Goal: Transaction & Acquisition: Book appointment/travel/reservation

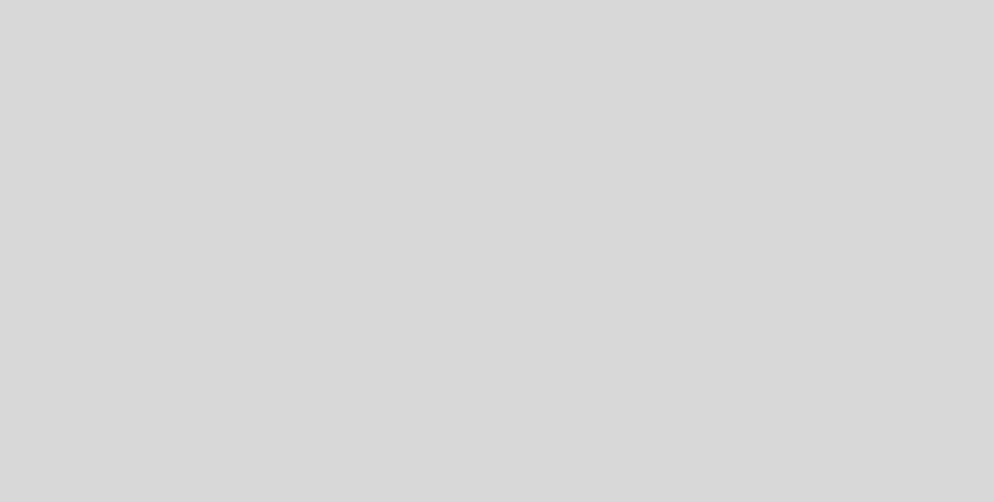
select select "es"
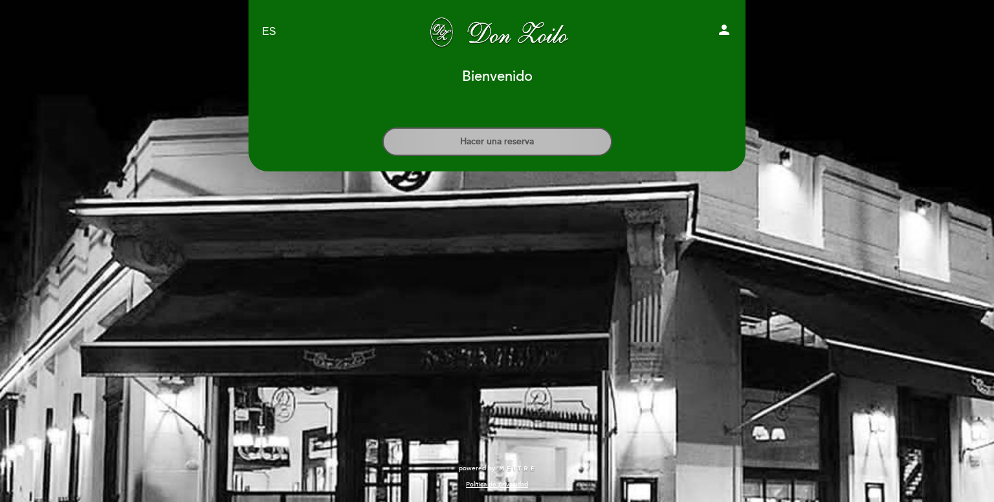
click at [578, 143] on button "Hacer una reserva" at bounding box center [497, 141] width 230 height 28
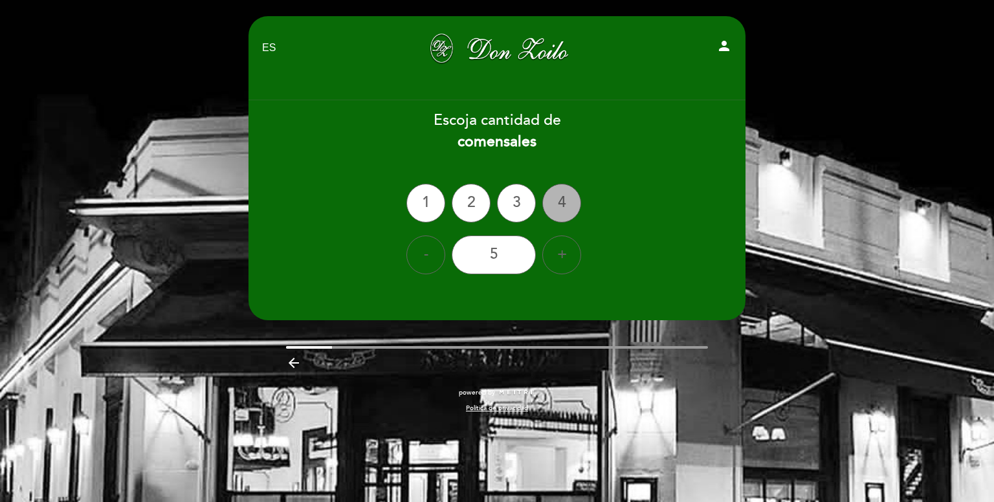
click at [573, 197] on div "4" at bounding box center [561, 203] width 39 height 39
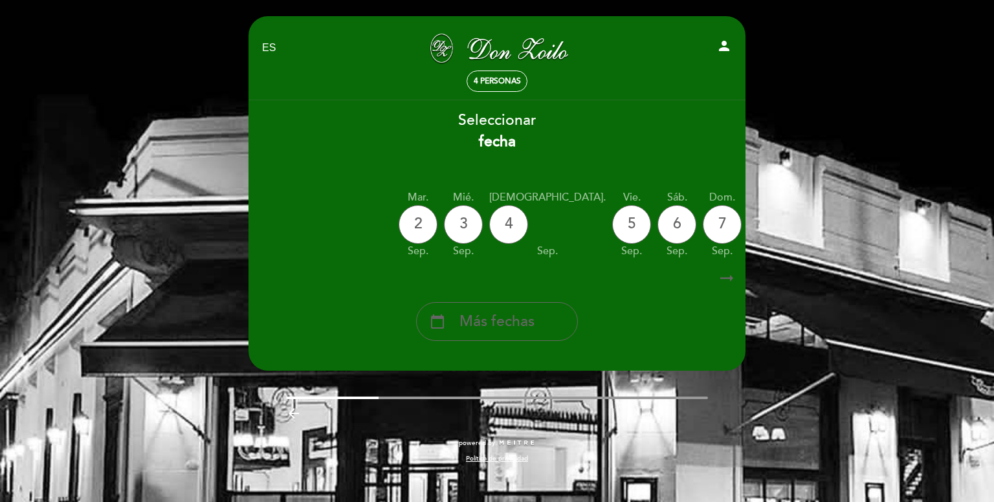
click at [793, 218] on div "9" at bounding box center [812, 224] width 39 height 39
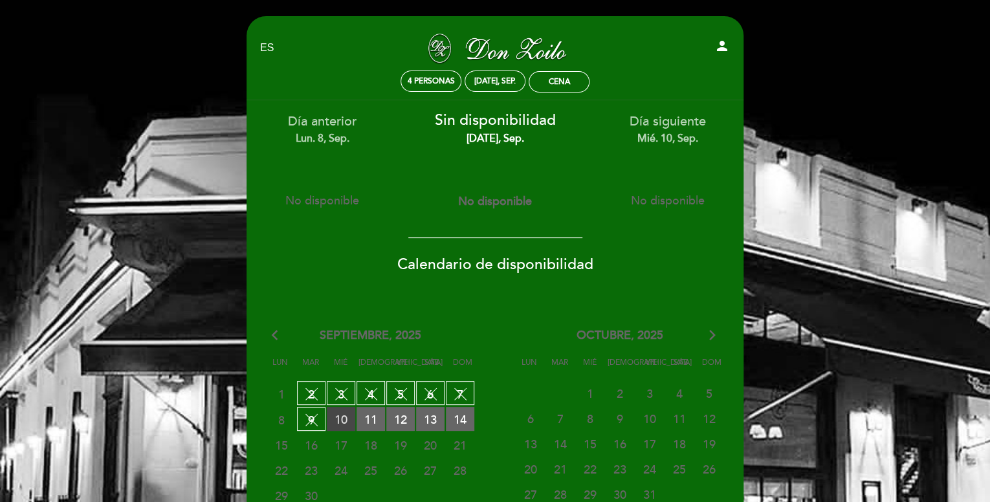
click at [342, 411] on span "10 RESERVAS DISPONIBLES" at bounding box center [341, 419] width 28 height 24
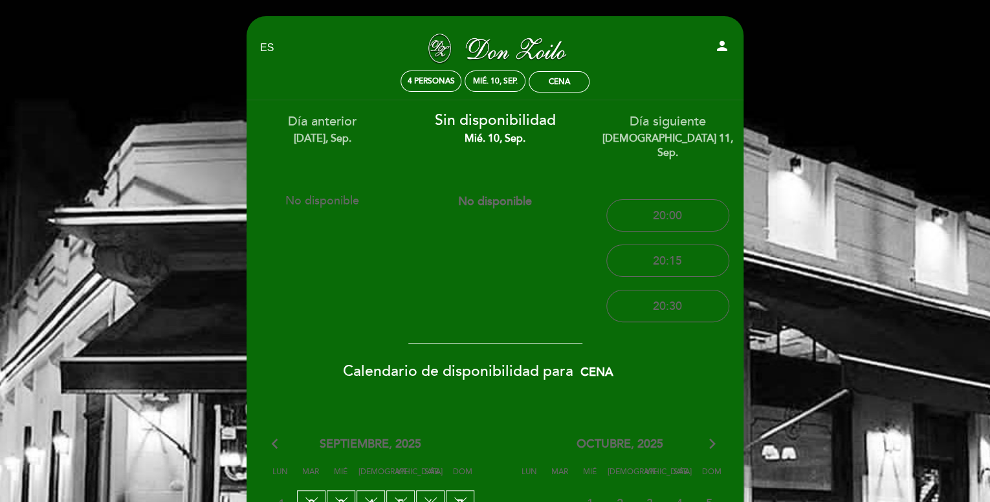
scroll to position [129, 0]
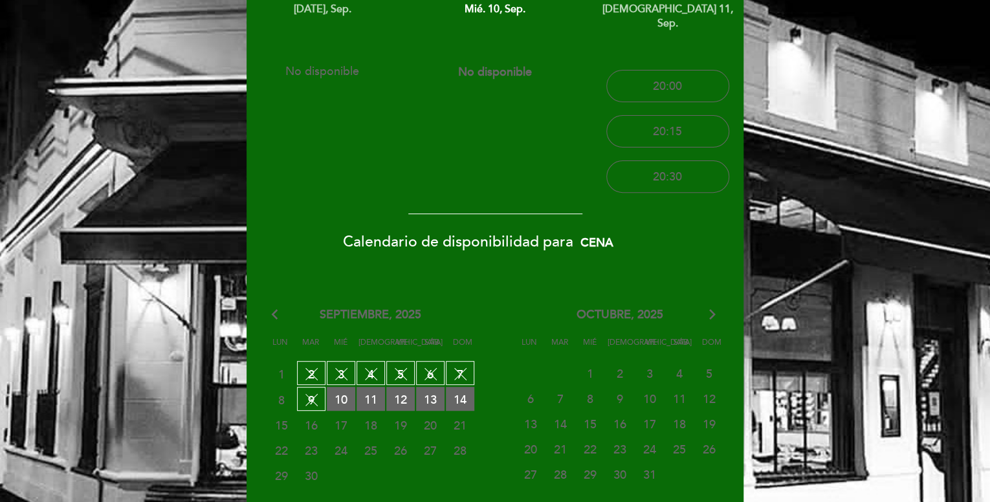
click at [365, 392] on span "11 RESERVAS DISPONIBLES" at bounding box center [371, 399] width 28 height 24
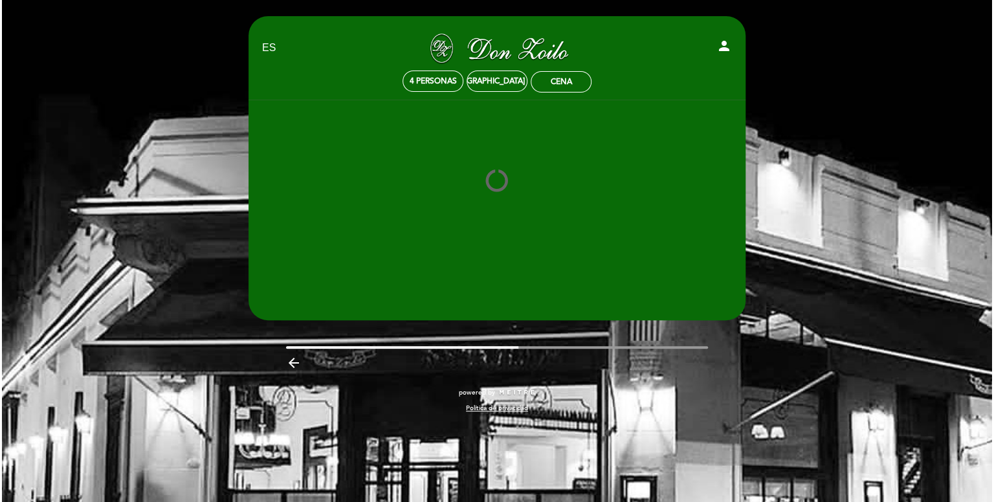
scroll to position [0, 0]
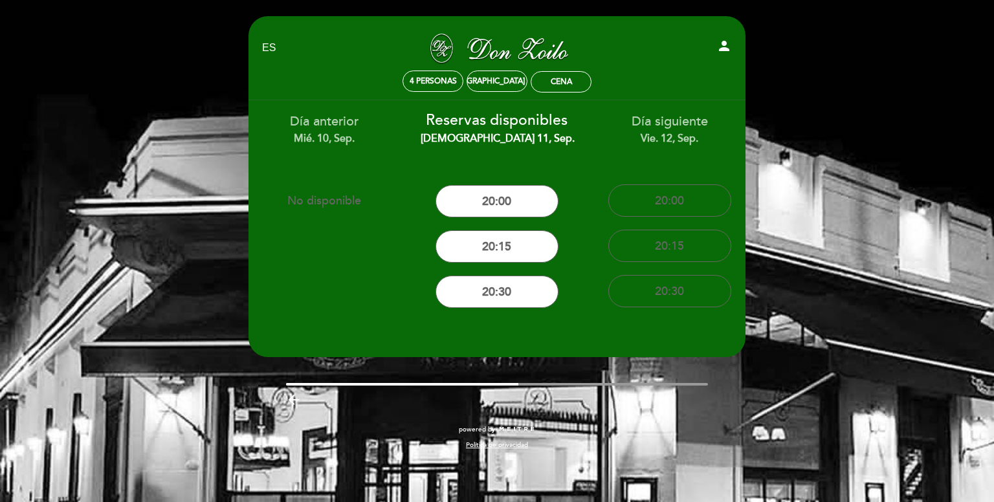
click at [807, 132] on div "EN ES PT [PERSON_NAME] person 4 personas jue. 11, sep. Cena [GEOGRAPHIC_DATA] […" at bounding box center [497, 251] width 994 height 502
click at [267, 54] on select "EN ES PT" at bounding box center [269, 48] width 15 height 15
click at [105, 147] on div "EN ES PT [PERSON_NAME] person 4 personas jue. 11, sep. Cena [GEOGRAPHIC_DATA] […" at bounding box center [497, 251] width 994 height 502
